Goal: Task Accomplishment & Management: Manage account settings

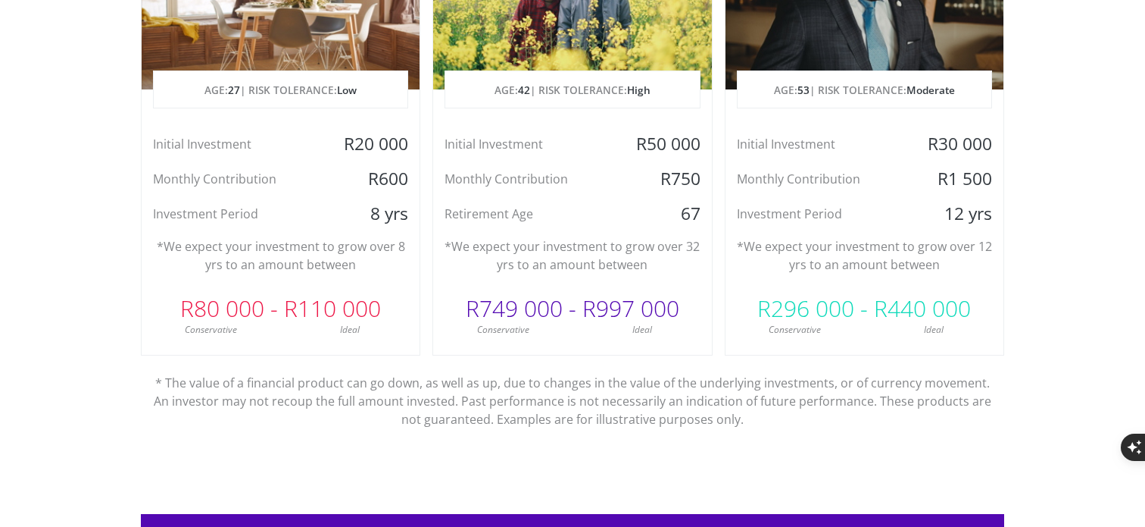
scroll to position [909, 0]
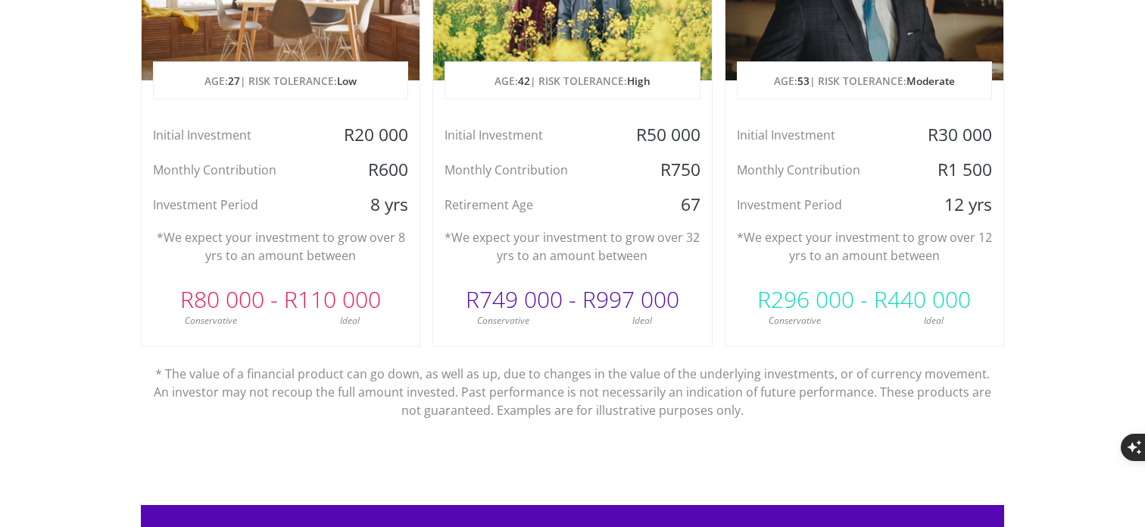
click at [521, 333] on div "Planning for Retirement AGE: [DEMOGRAPHIC_DATA] | RISK TOLERANCE: High Initial …" at bounding box center [573, 105] width 280 height 483
click at [534, 87] on p "AGE: [DEMOGRAPHIC_DATA] | RISK TOLERANCE: High" at bounding box center [572, 81] width 254 height 38
click at [555, 433] on div "Invest with confidence We ensure that your investments makes sense specifically…" at bounding box center [573, 86] width 864 height 761
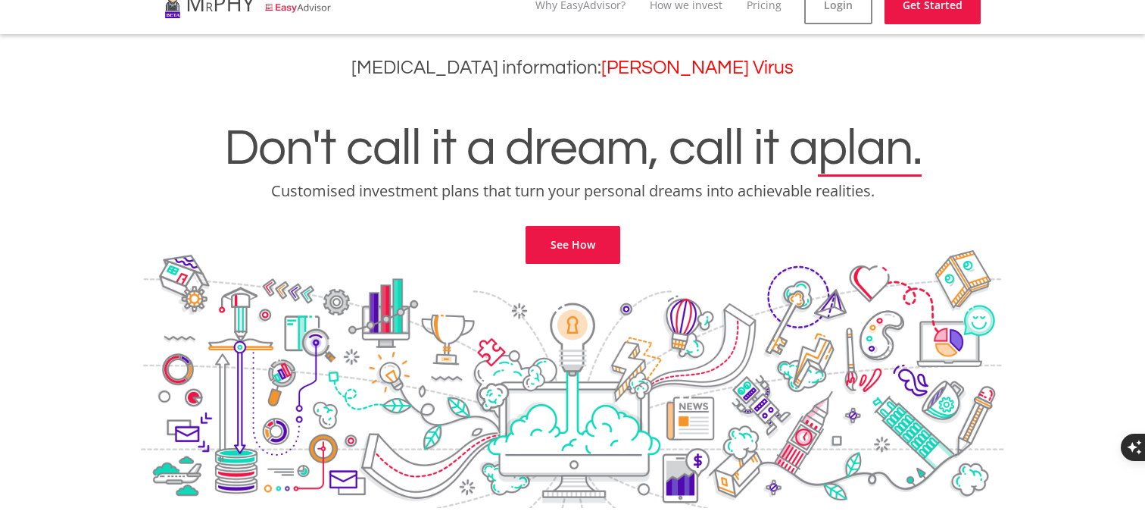
scroll to position [0, 0]
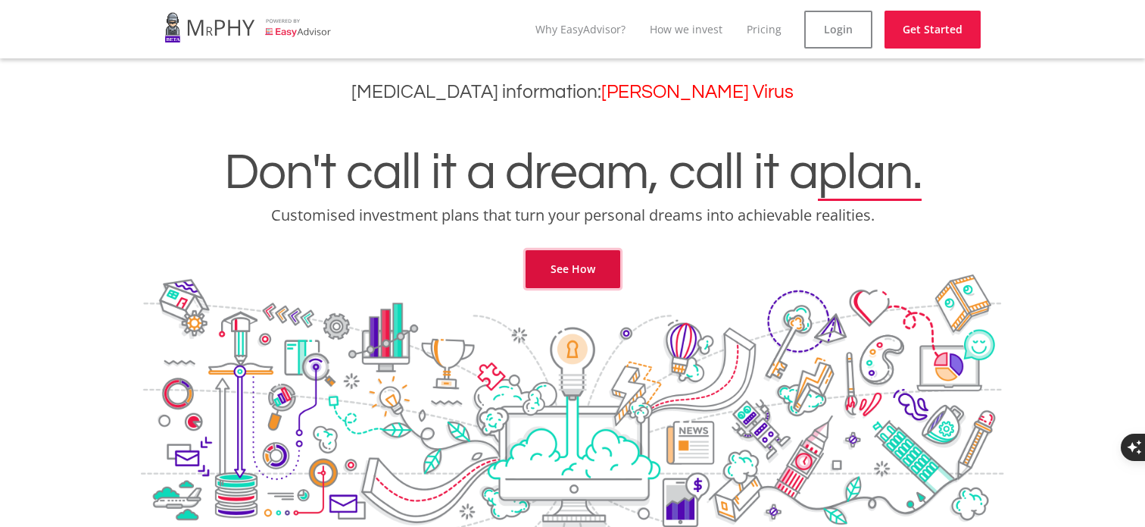
click at [573, 267] on link "See How" at bounding box center [573, 269] width 95 height 38
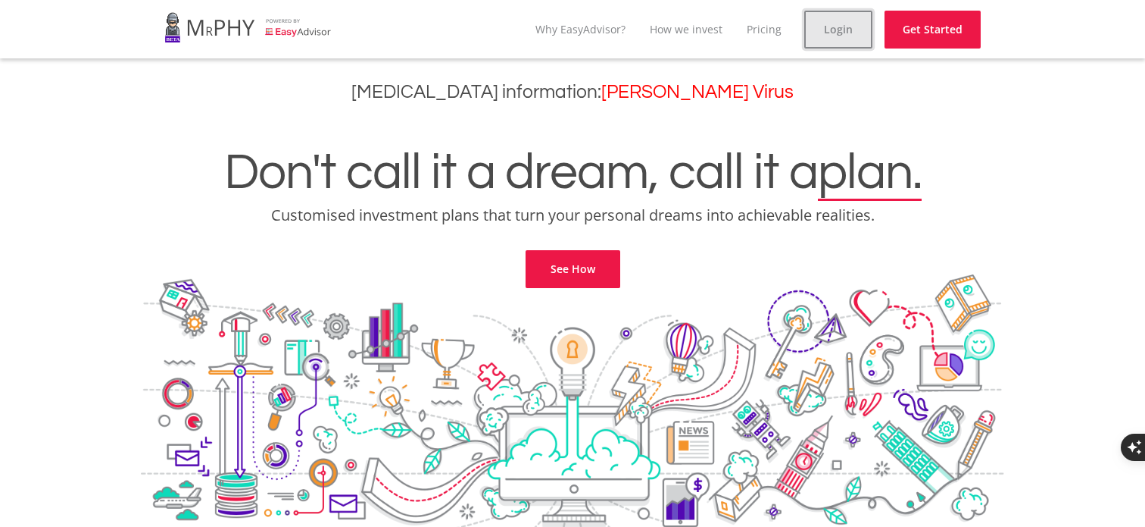
click at [830, 15] on link "Login" at bounding box center [839, 30] width 68 height 38
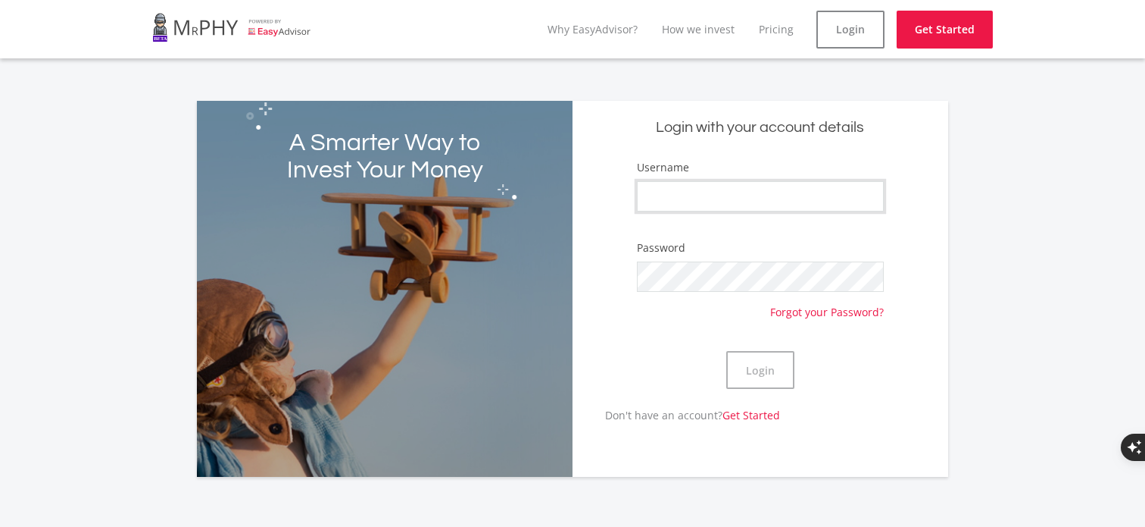
click at [710, 196] on input "Username" at bounding box center [760, 196] width 247 height 30
type input "Imbevu"
click at [759, 423] on div "Don't have an account? Get Started" at bounding box center [682, 421] width 219 height 28
click at [753, 413] on link "Get Started" at bounding box center [752, 415] width 58 height 14
